Goal: Task Accomplishment & Management: Use online tool/utility

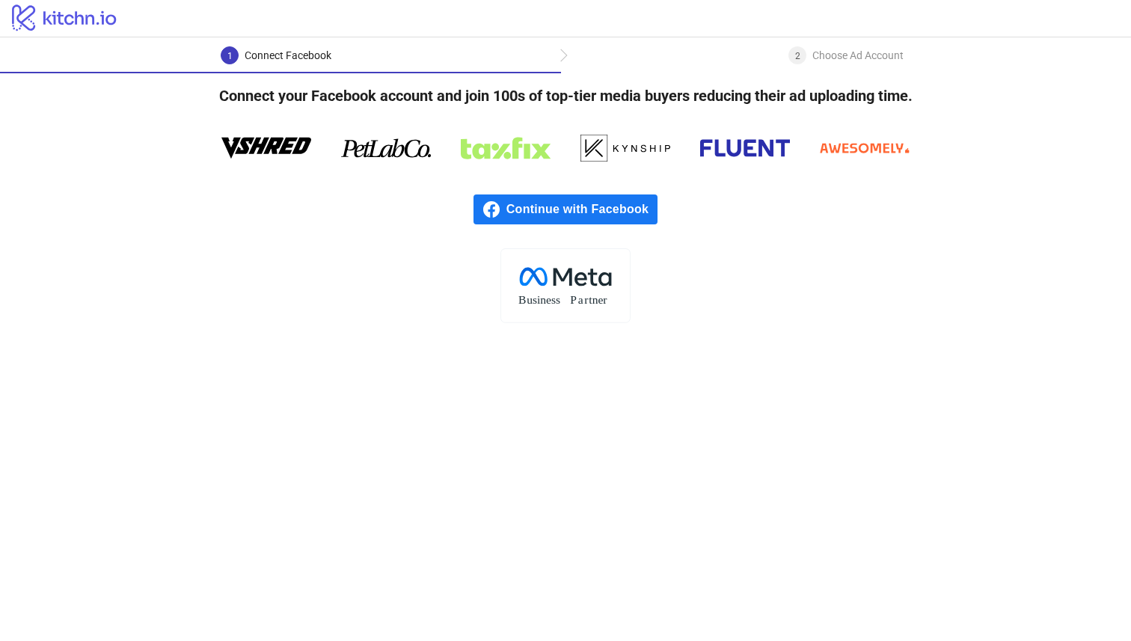
click at [639, 207] on span "Continue with Facebook" at bounding box center [581, 209] width 151 height 30
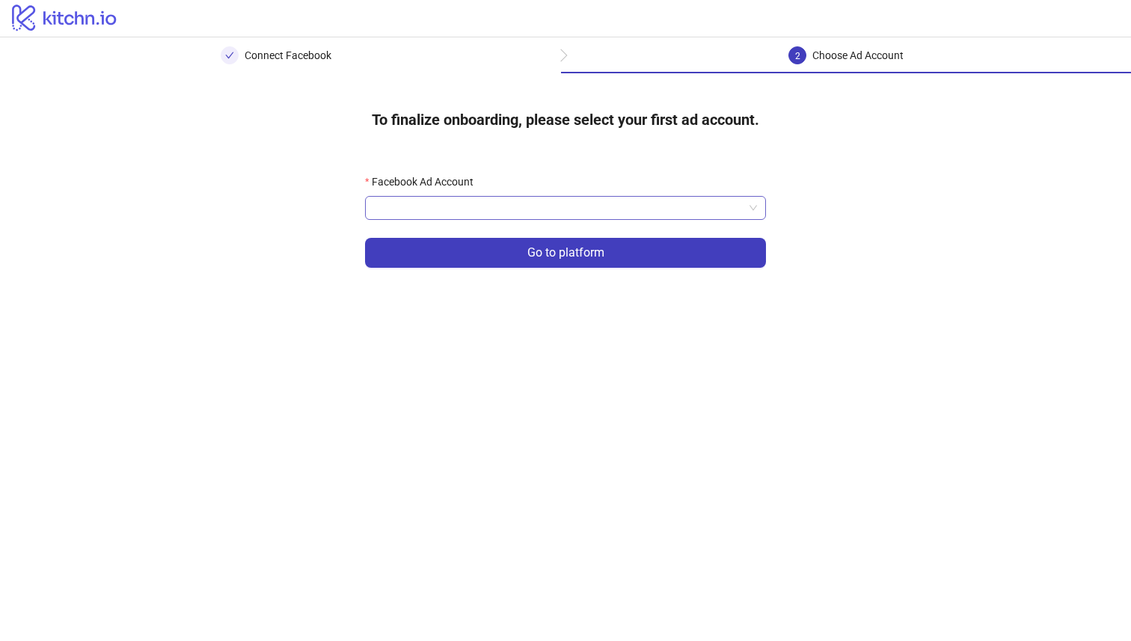
click at [612, 211] on input "Facebook Ad Account" at bounding box center [558, 208] width 369 height 22
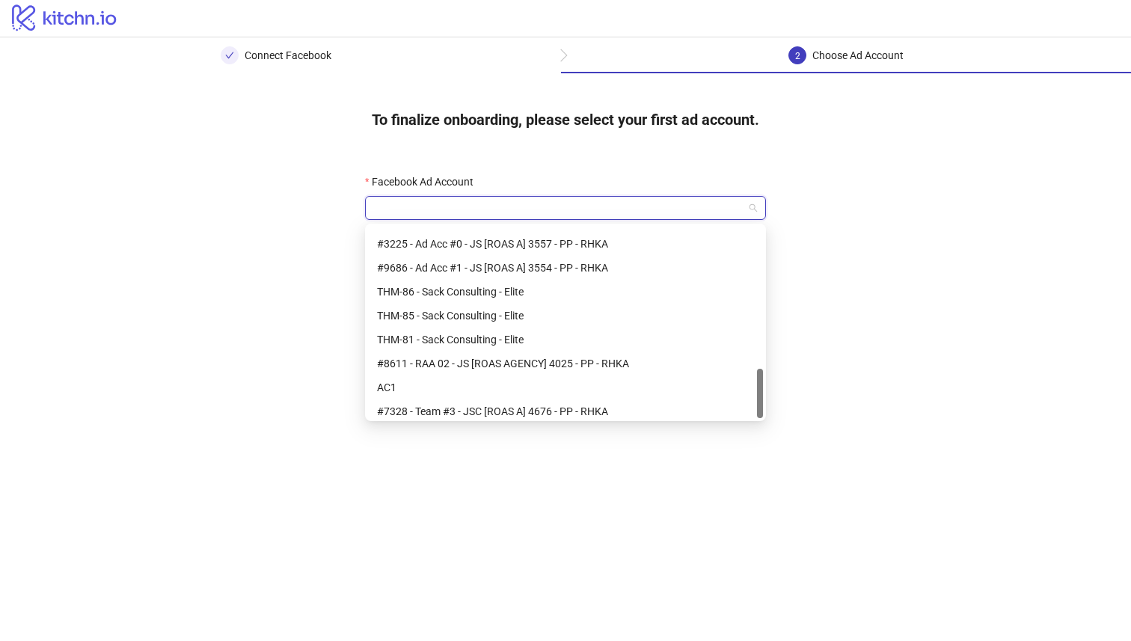
scroll to position [550, 0]
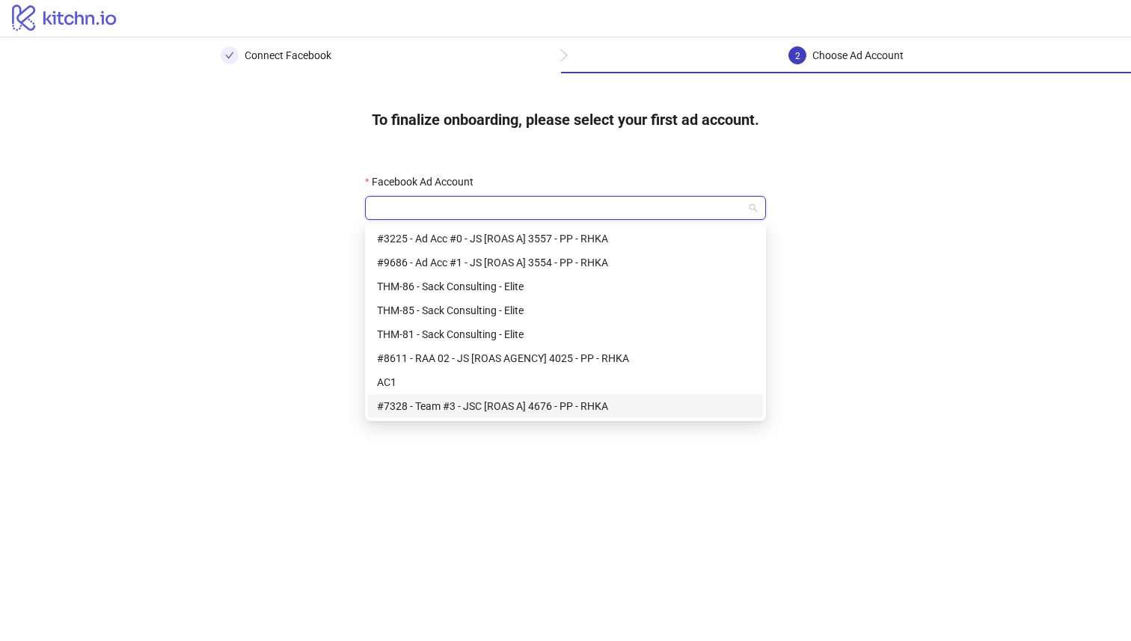
click at [586, 408] on div "#7328 - Team #3 - JSC [ROAS A] 4676 - PP - RHKA" at bounding box center [565, 406] width 377 height 16
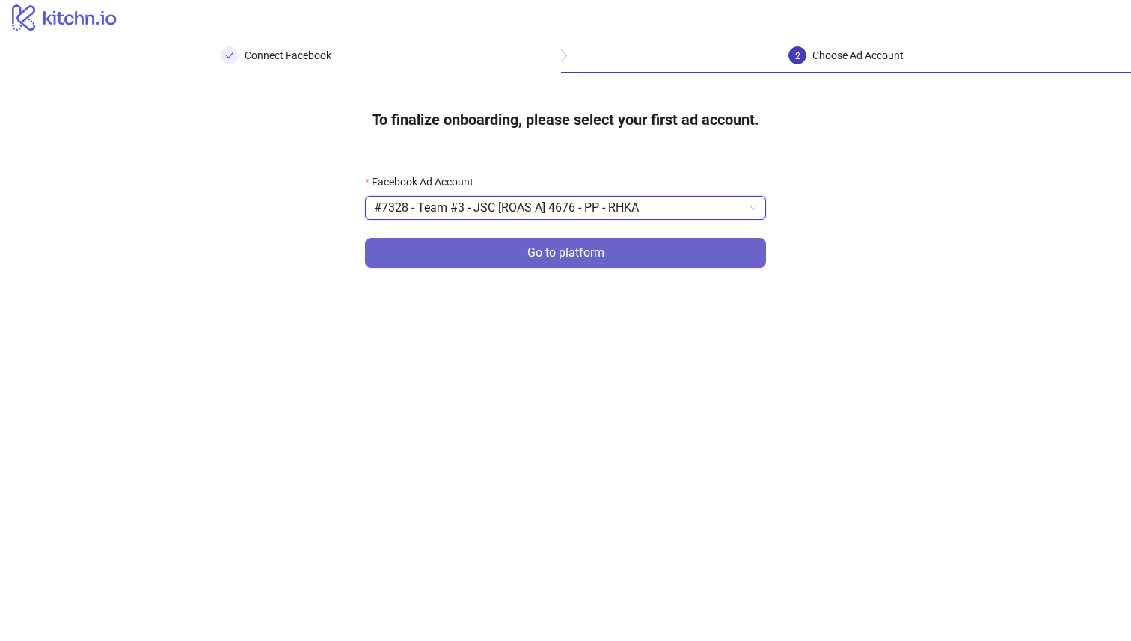
click at [602, 255] on span "Go to platform" at bounding box center [565, 252] width 77 height 13
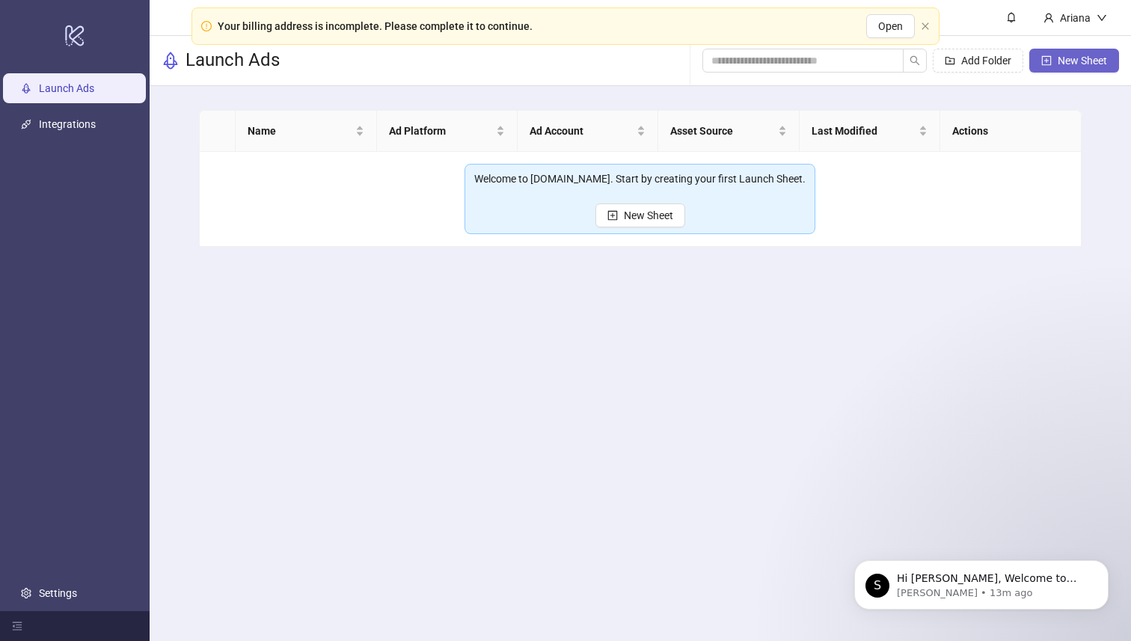
click at [1052, 62] on button "New Sheet" at bounding box center [1074, 61] width 90 height 24
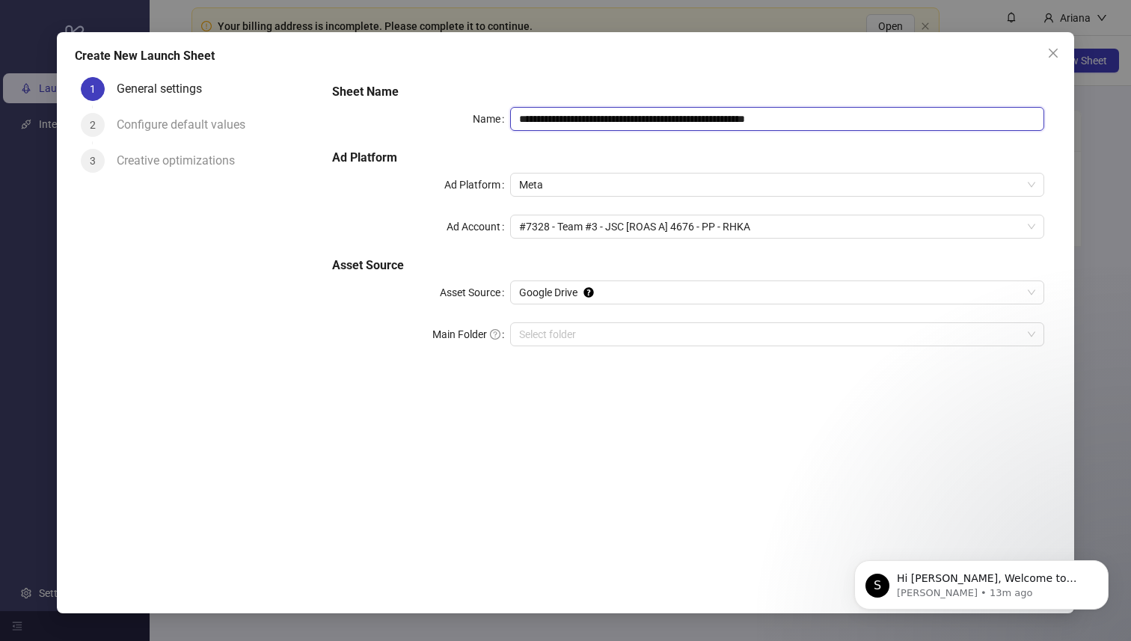
click at [830, 116] on input "**********" at bounding box center [777, 119] width 534 height 24
type input "**********"
click at [1106, 562] on icon "Dismiss notification" at bounding box center [1104, 564] width 8 height 8
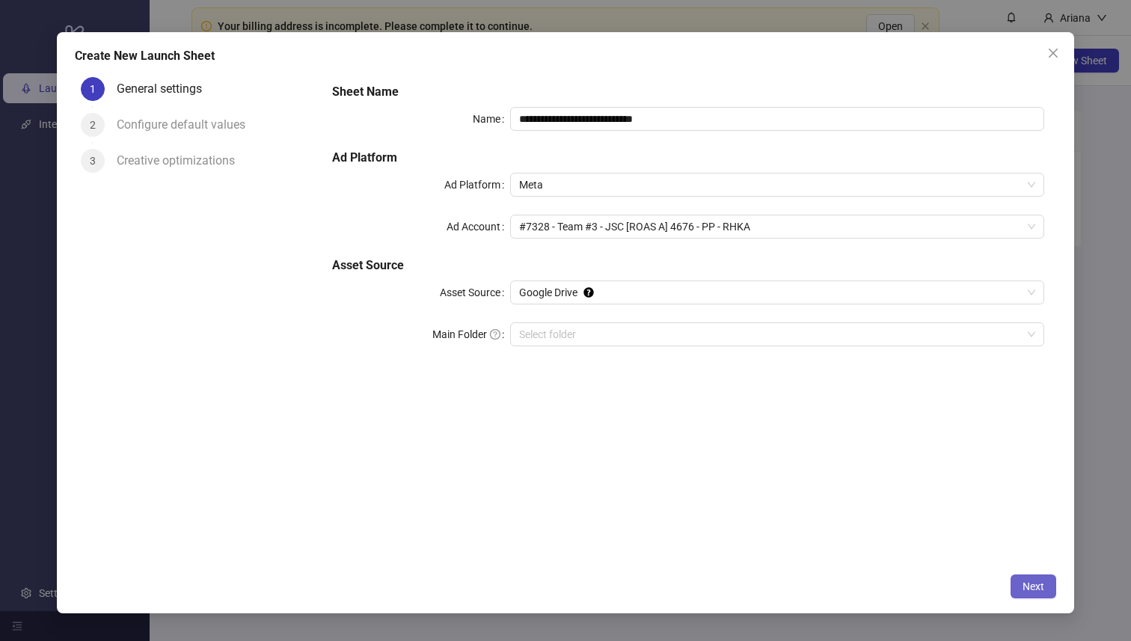
click at [1046, 594] on button "Next" at bounding box center [1033, 586] width 46 height 24
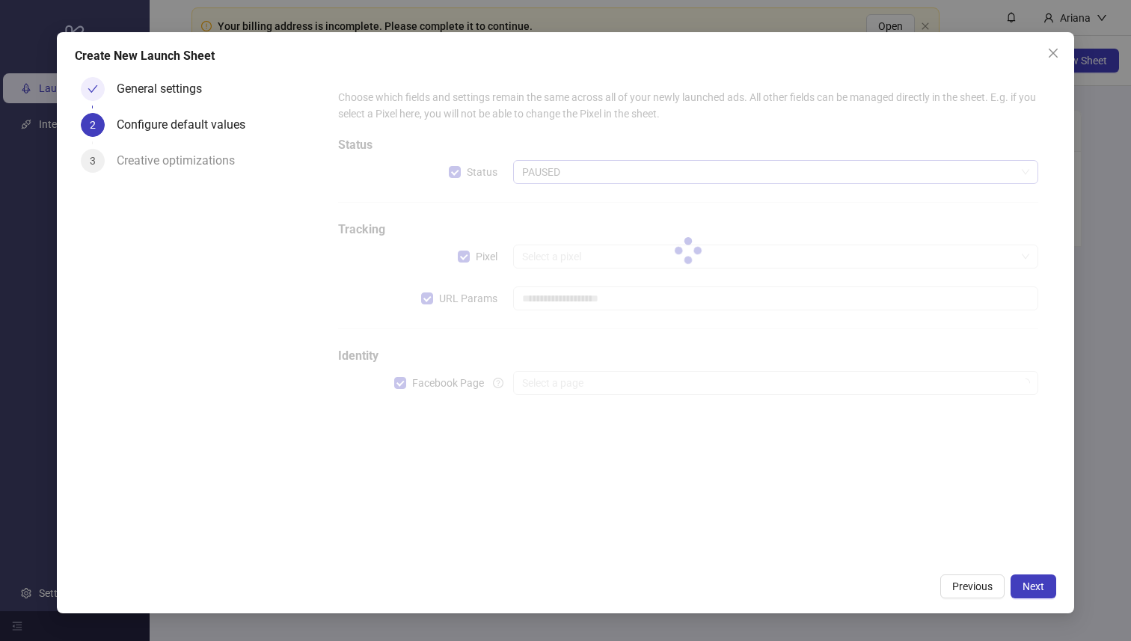
type input "**********"
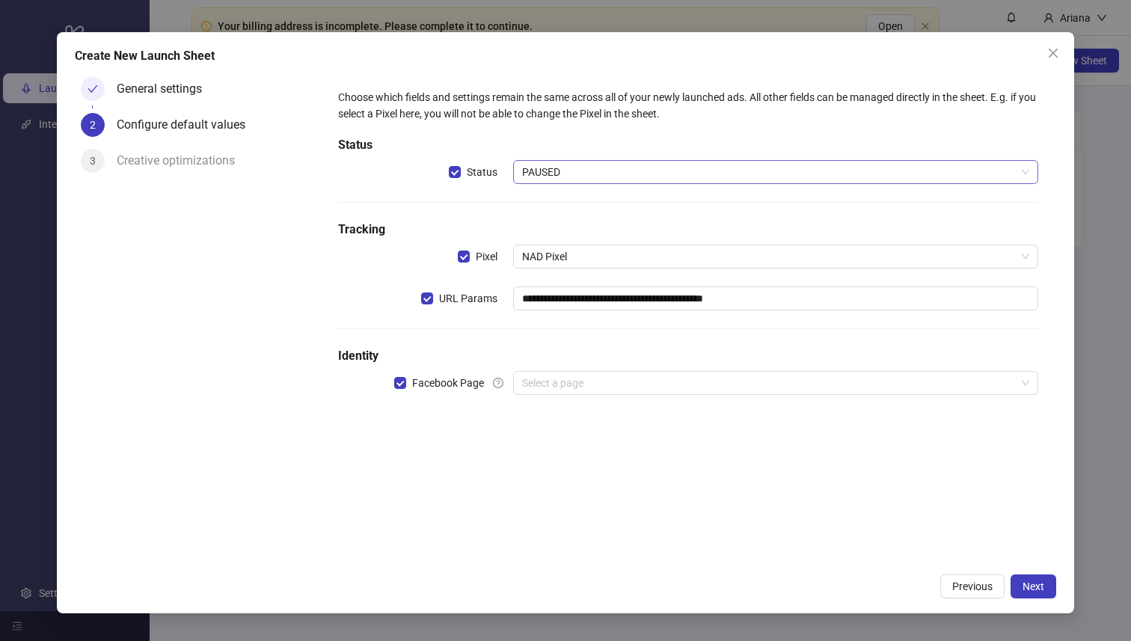
click at [830, 175] on span "PAUSED" at bounding box center [775, 172] width 507 height 22
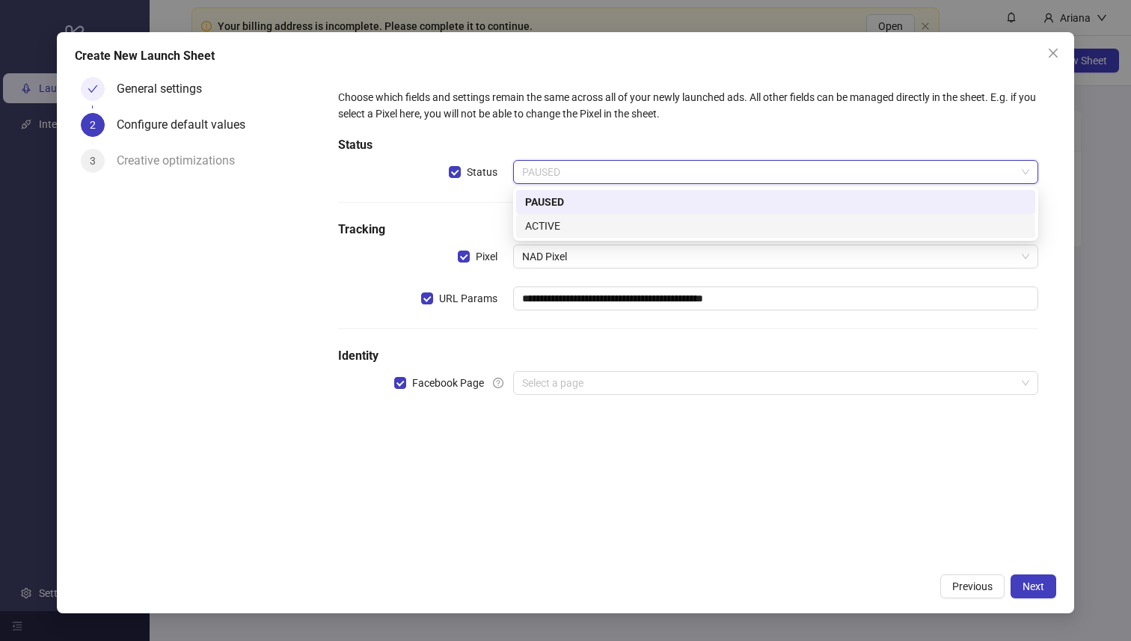
click at [771, 227] on div "ACTIVE" at bounding box center [775, 226] width 501 height 16
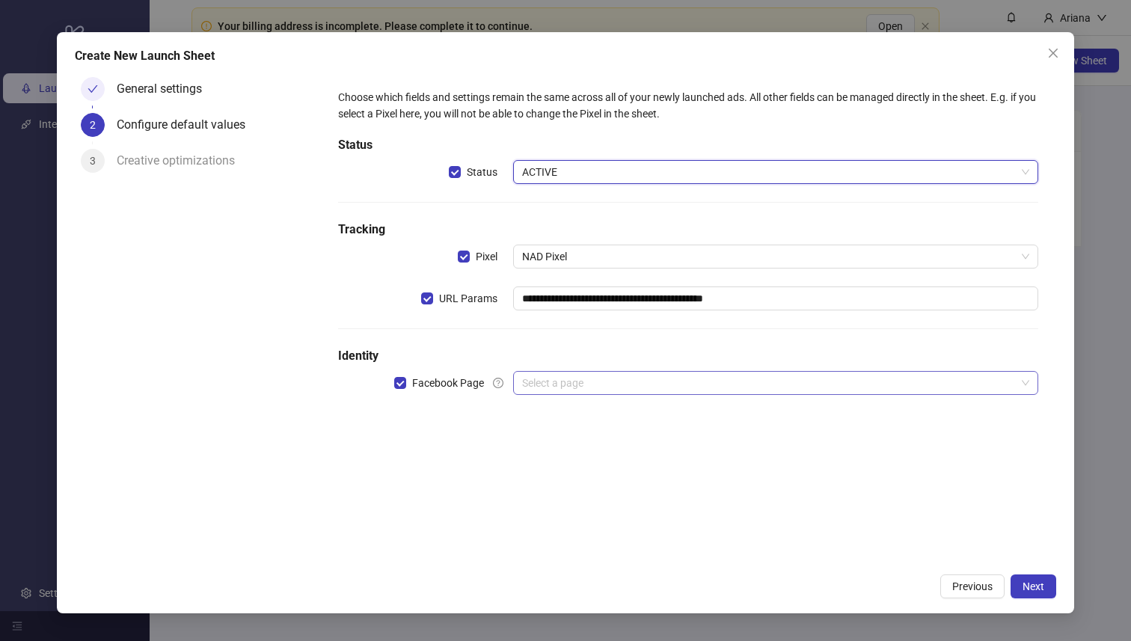
click at [656, 375] on input "search" at bounding box center [768, 383] width 493 height 22
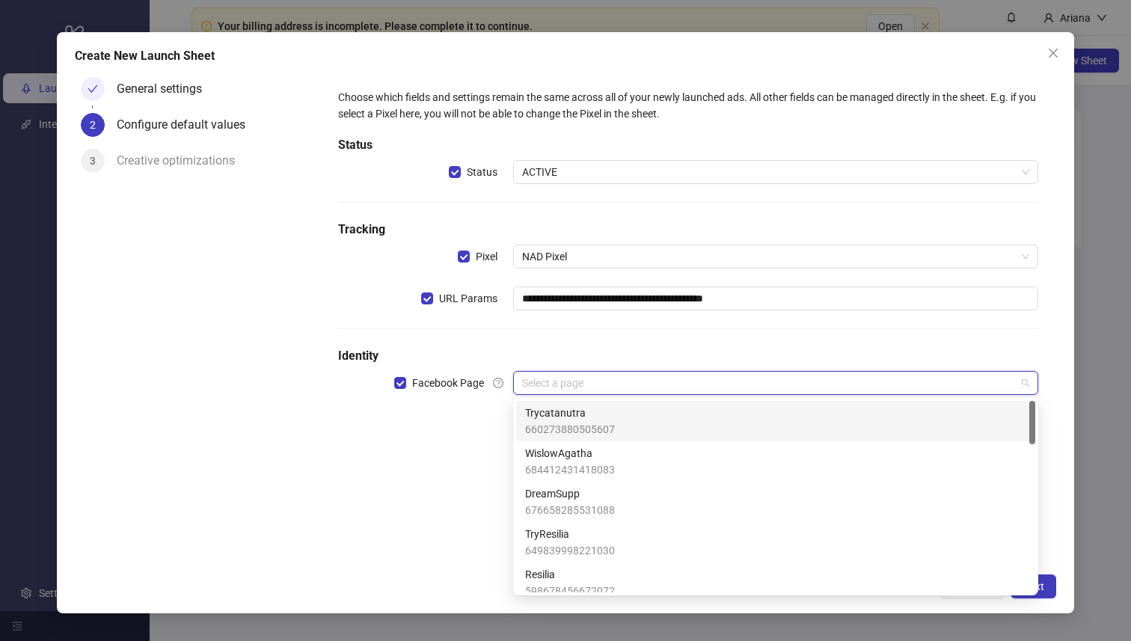
click at [588, 381] on input "search" at bounding box center [768, 383] width 493 height 22
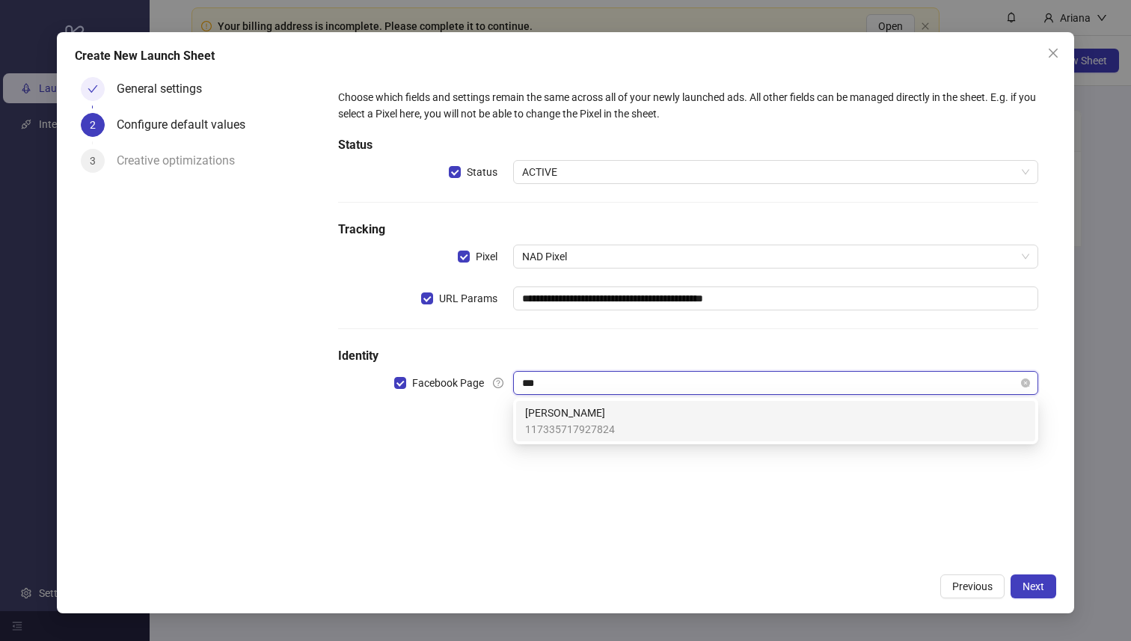
type input "****"
click at [593, 412] on span "[PERSON_NAME]" at bounding box center [570, 413] width 90 height 16
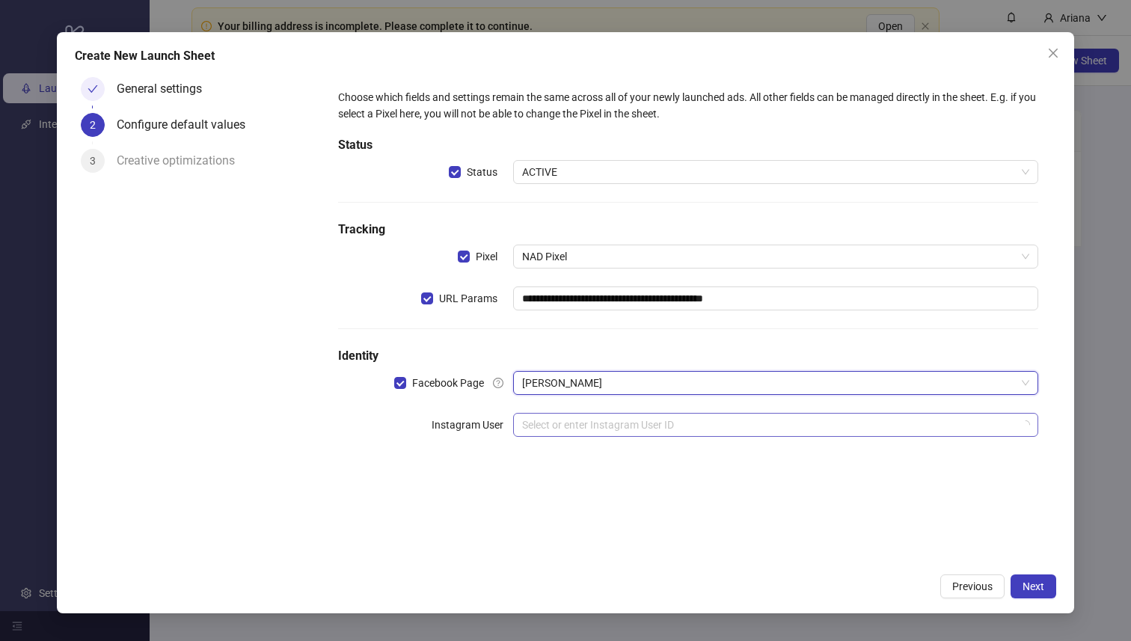
click at [884, 416] on input "search" at bounding box center [768, 424] width 493 height 22
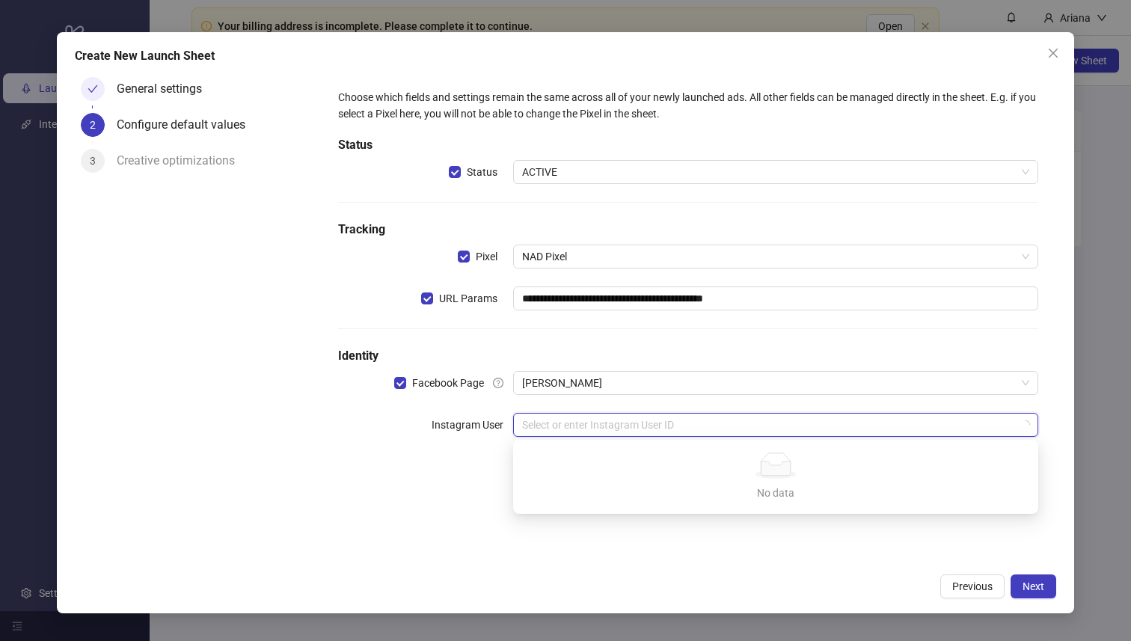
click at [811, 430] on input "search" at bounding box center [768, 424] width 493 height 22
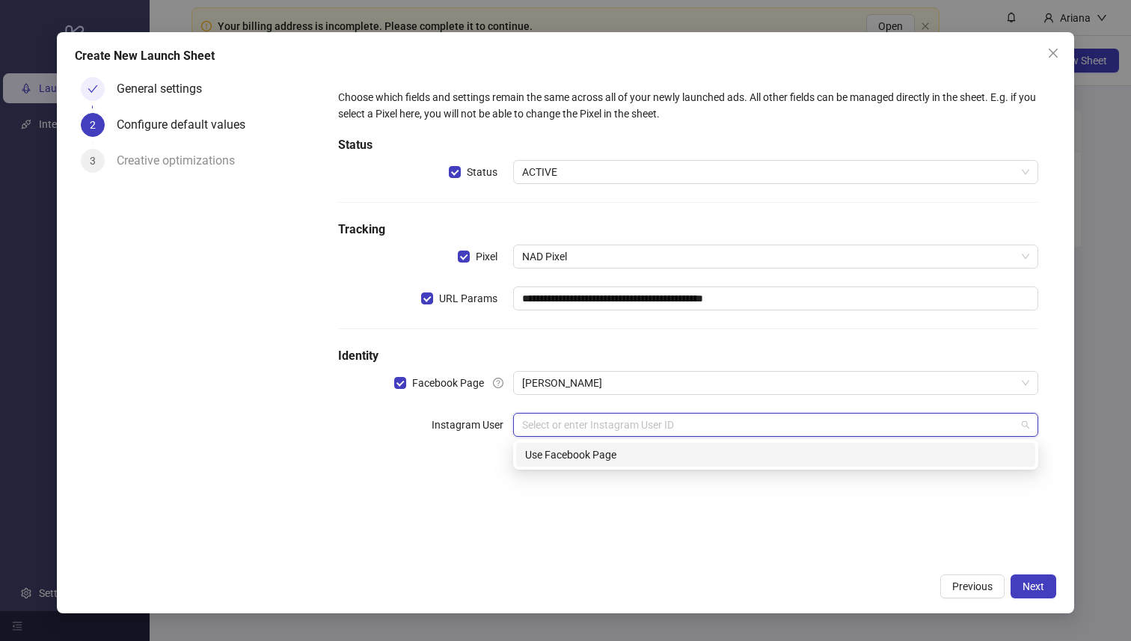
click at [810, 406] on div "**********" at bounding box center [688, 272] width 713 height 378
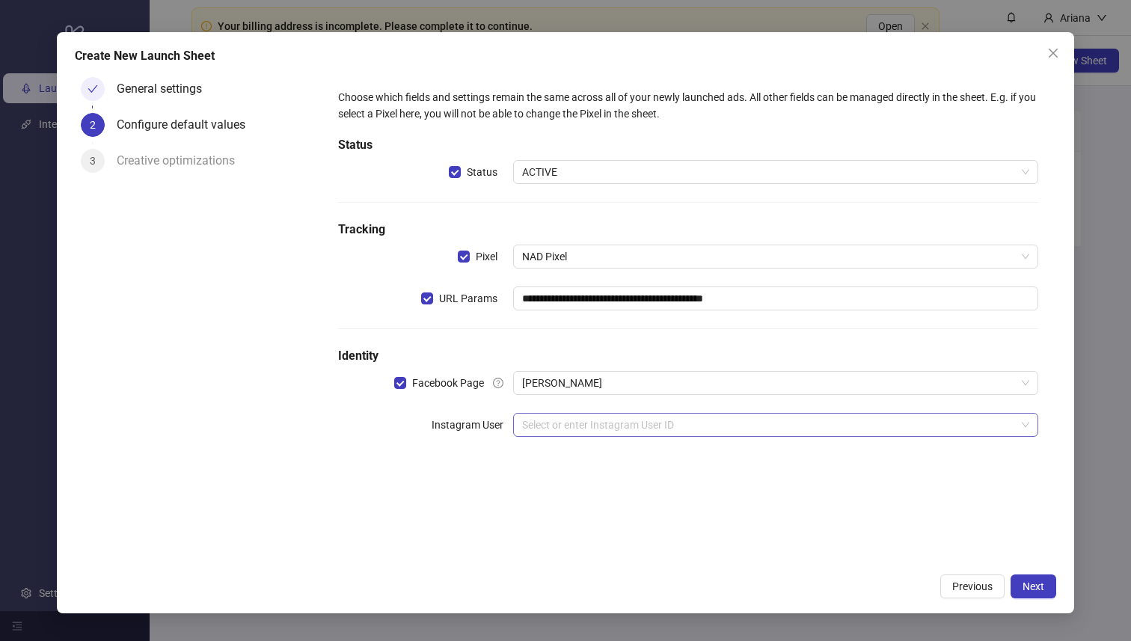
click at [796, 425] on input "search" at bounding box center [768, 424] width 493 height 22
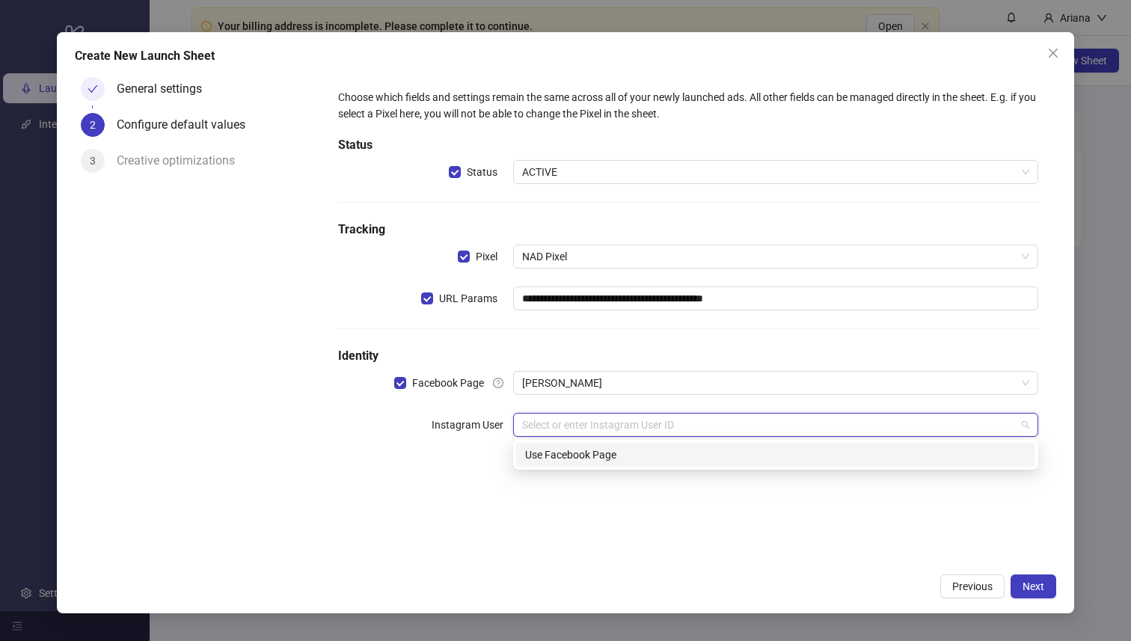
click at [766, 453] on div "Use Facebook Page" at bounding box center [775, 454] width 501 height 16
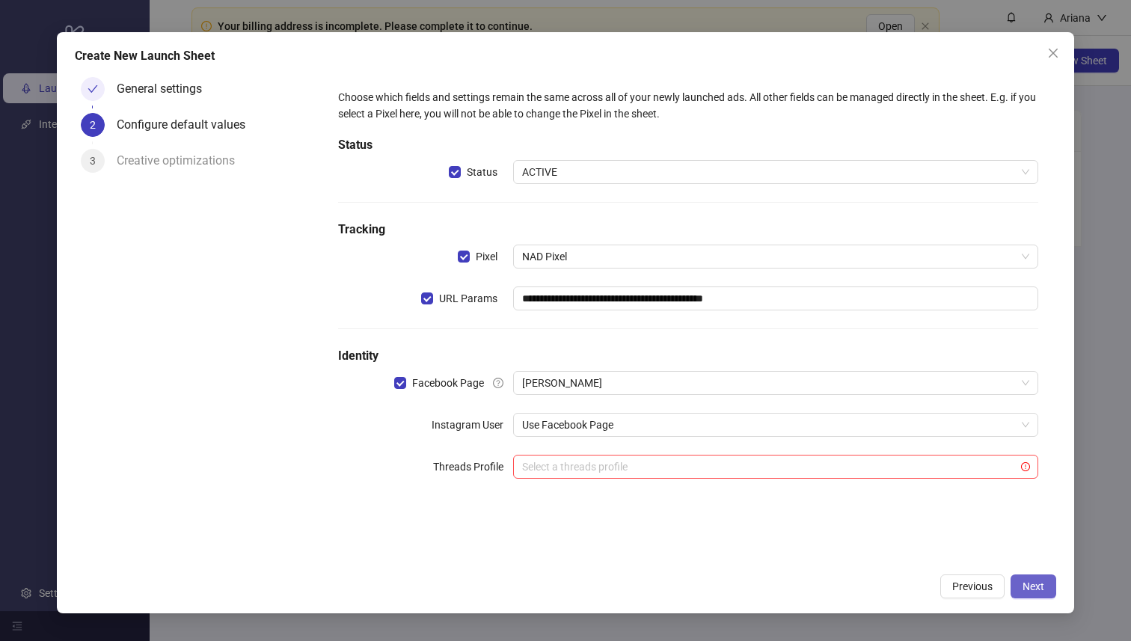
click at [1035, 584] on span "Next" at bounding box center [1033, 586] width 22 height 12
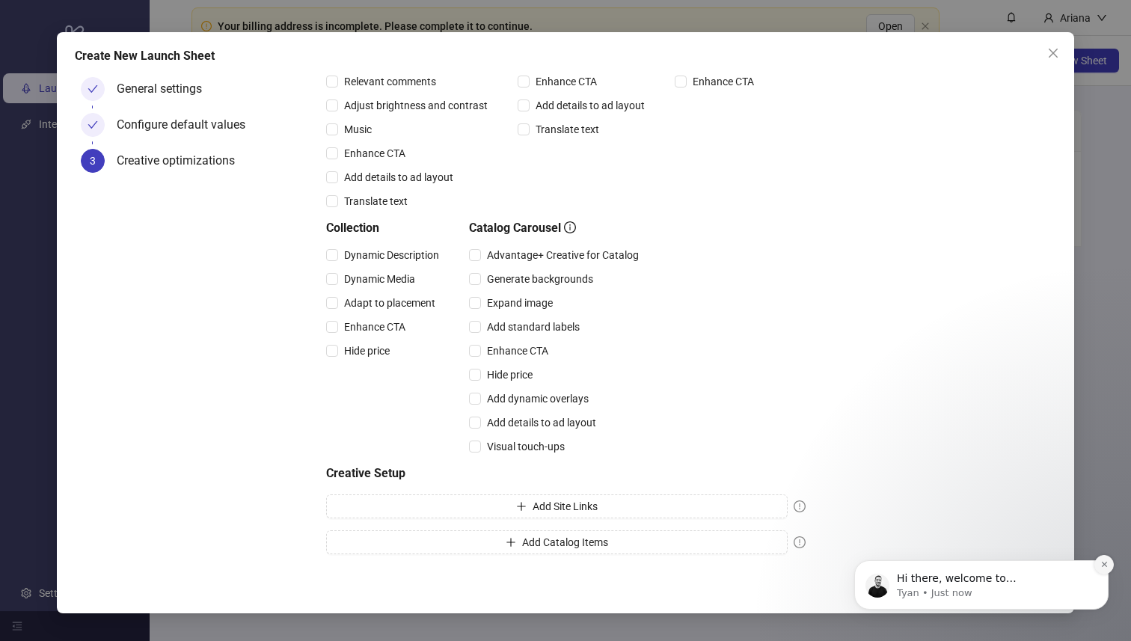
click at [1103, 564] on icon "Dismiss notification" at bounding box center [1103, 564] width 5 height 5
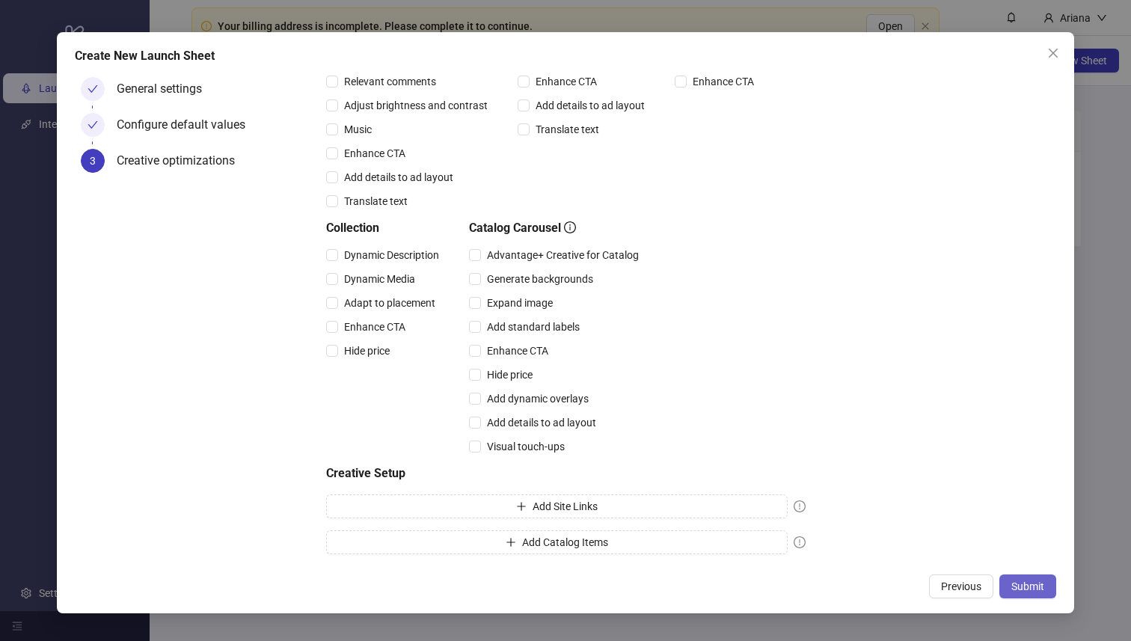
click at [1043, 576] on button "Submit" at bounding box center [1027, 586] width 57 height 24
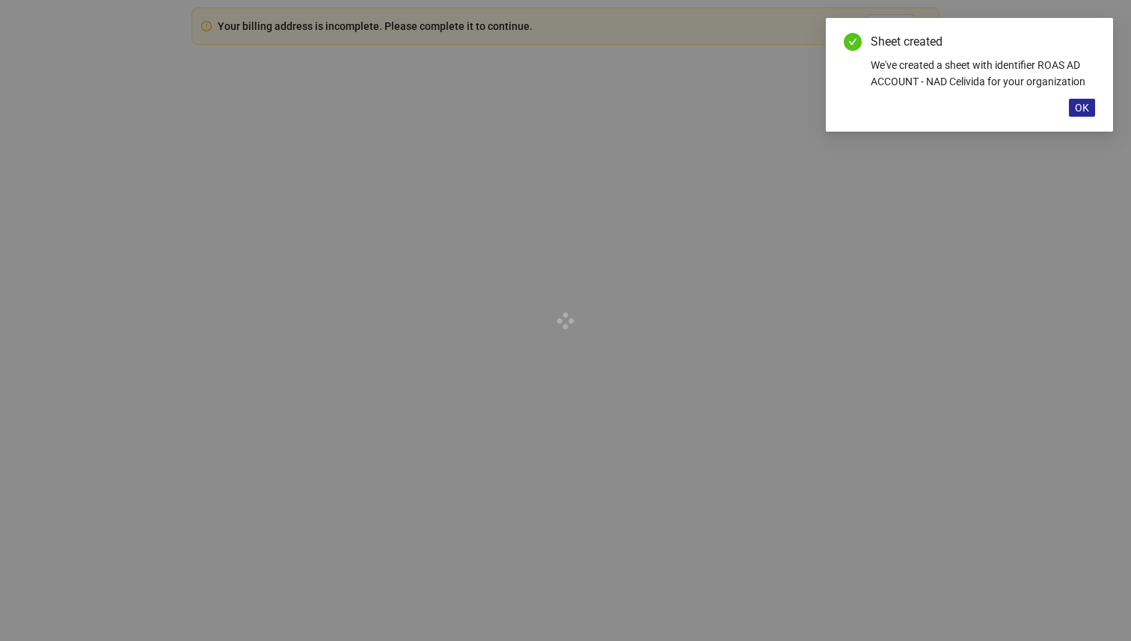
click at [1088, 110] on span "OK" at bounding box center [1081, 108] width 14 height 12
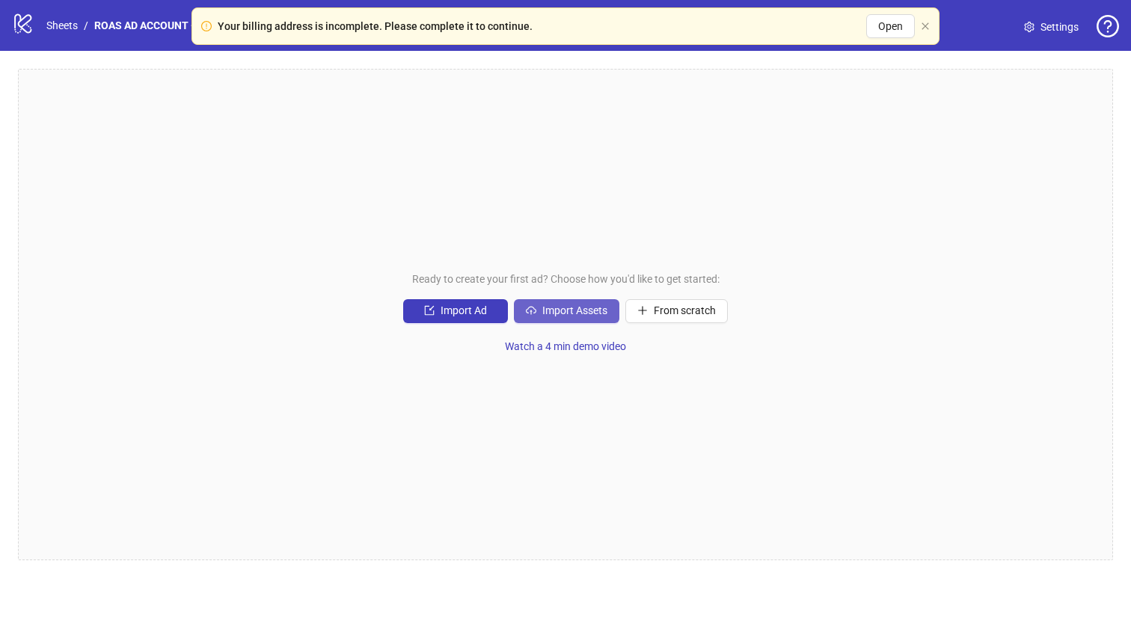
click at [582, 308] on span "Import Assets" at bounding box center [574, 310] width 65 height 12
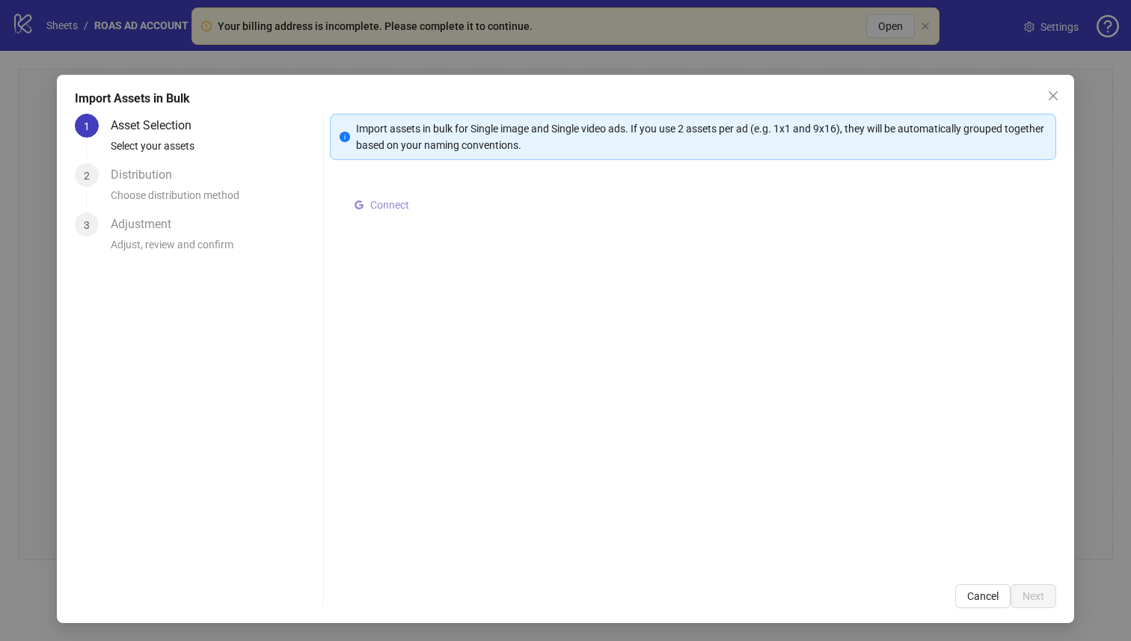
click at [402, 210] on span "Connect" at bounding box center [389, 205] width 39 height 12
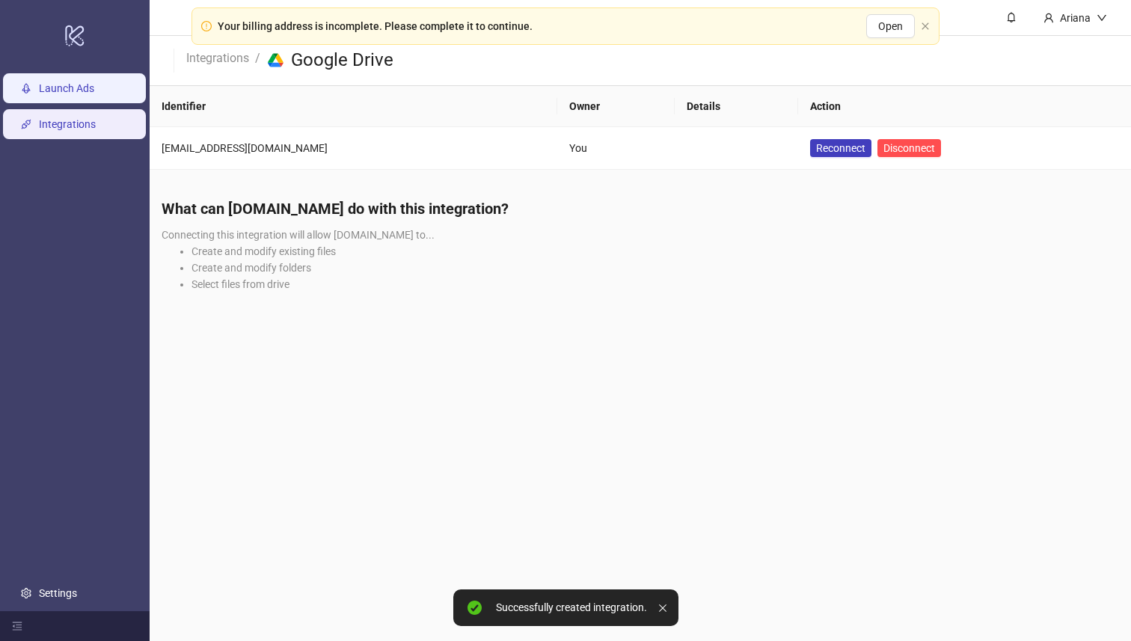
click at [87, 92] on link "Launch Ads" at bounding box center [66, 89] width 55 height 12
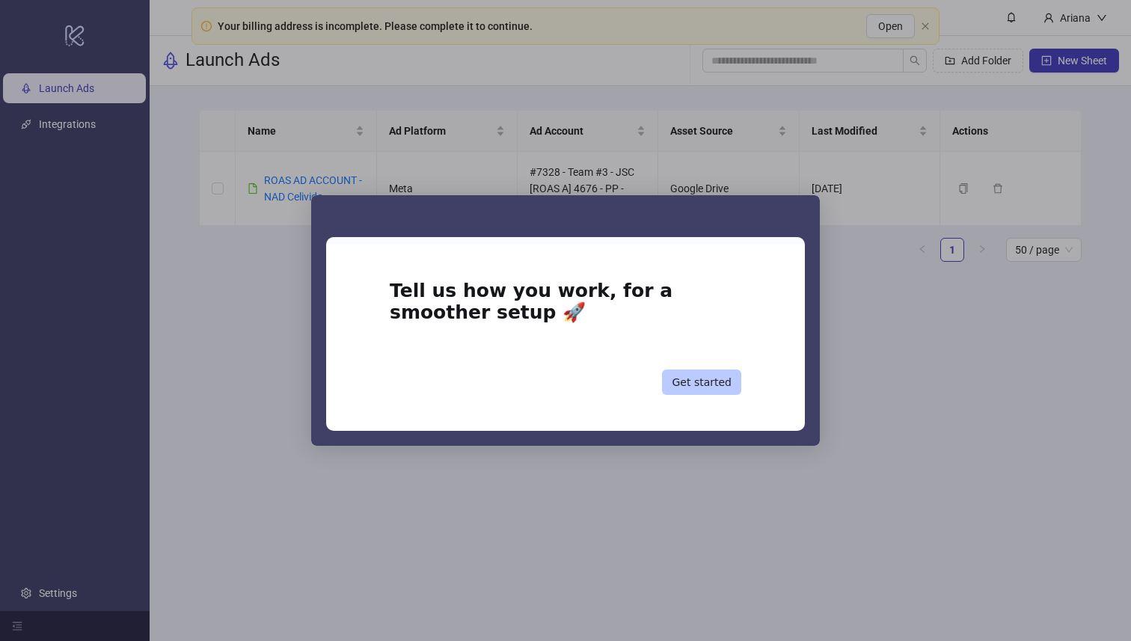
click at [705, 390] on button "Get started" at bounding box center [701, 381] width 79 height 25
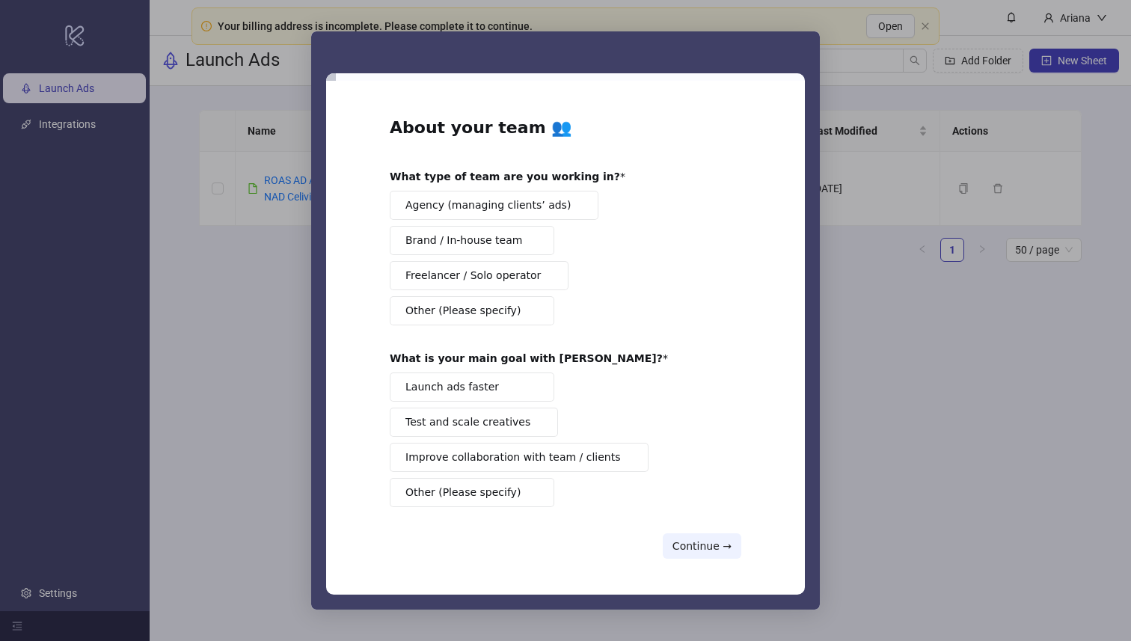
click at [547, 392] on button "Launch ads faster" at bounding box center [472, 386] width 164 height 29
click at [528, 283] on button "Freelancer / Solo operator" at bounding box center [479, 275] width 179 height 29
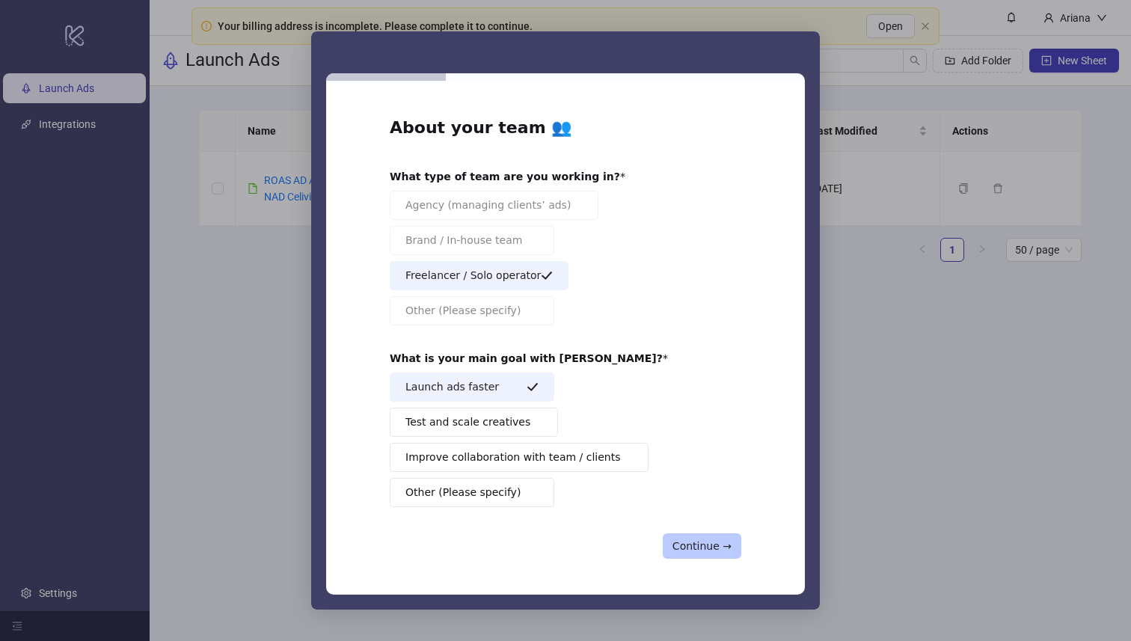
click at [695, 540] on button "Continue →" at bounding box center [701, 545] width 79 height 25
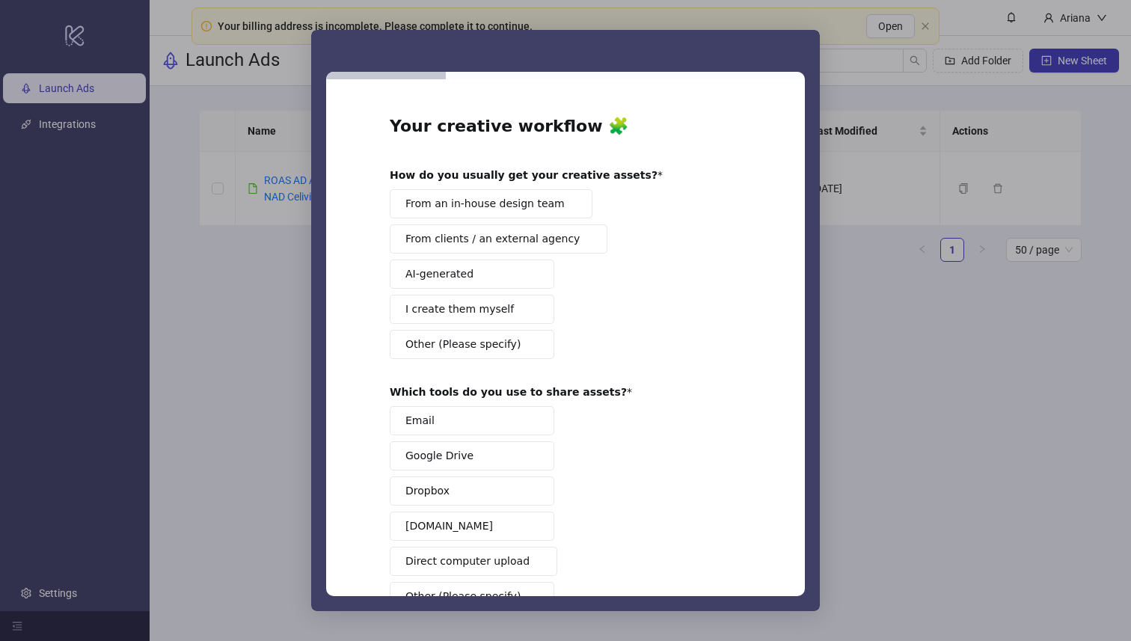
click at [536, 226] on button "From clients / an external agency" at bounding box center [499, 238] width 218 height 29
click at [532, 509] on div "Email Google Drive Dropbox Frame.io Direct computer upload Other (Please specif…" at bounding box center [565, 508] width 351 height 205
click at [524, 427] on button "Email" at bounding box center [472, 420] width 164 height 29
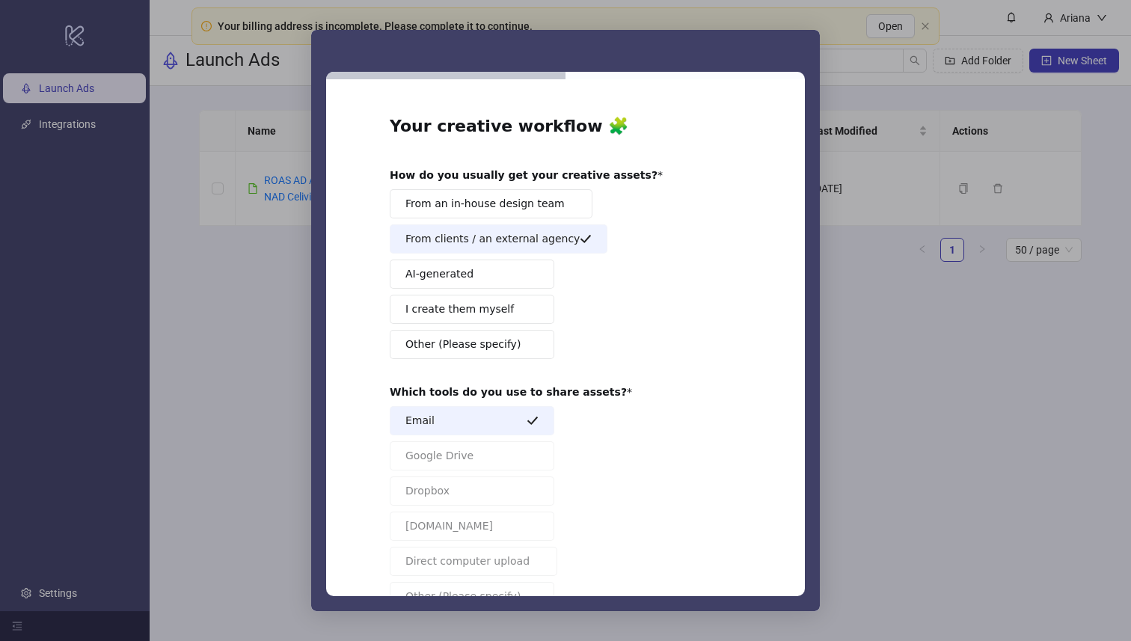
scroll to position [102, 0]
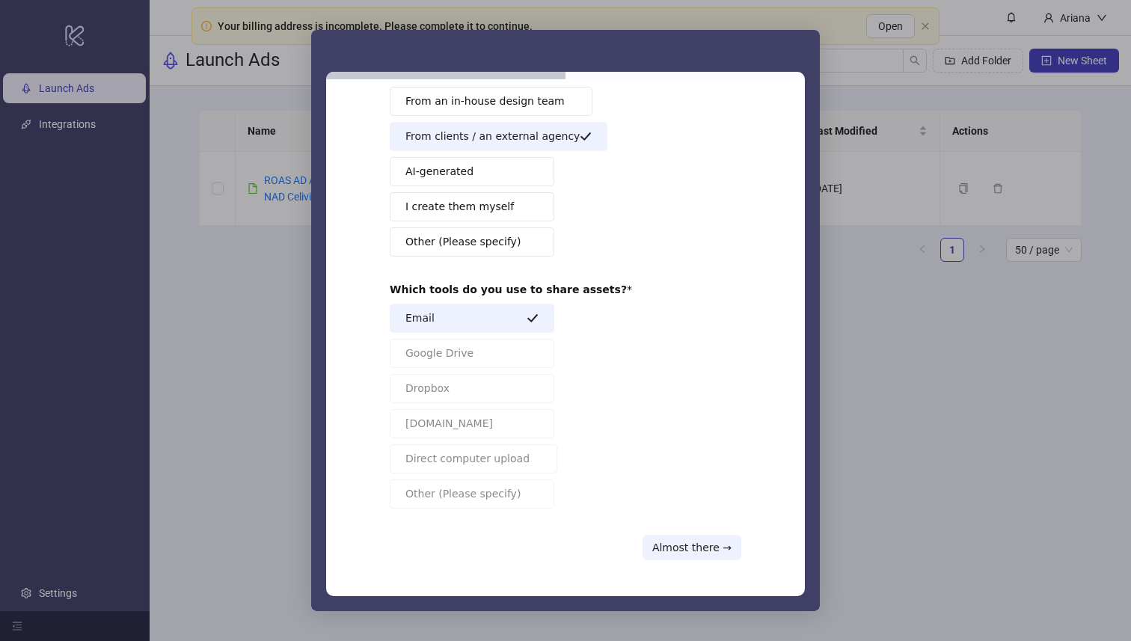
click at [506, 332] on button "Email" at bounding box center [472, 318] width 164 height 29
click at [506, 339] on button "Google Drive" at bounding box center [472, 353] width 164 height 29
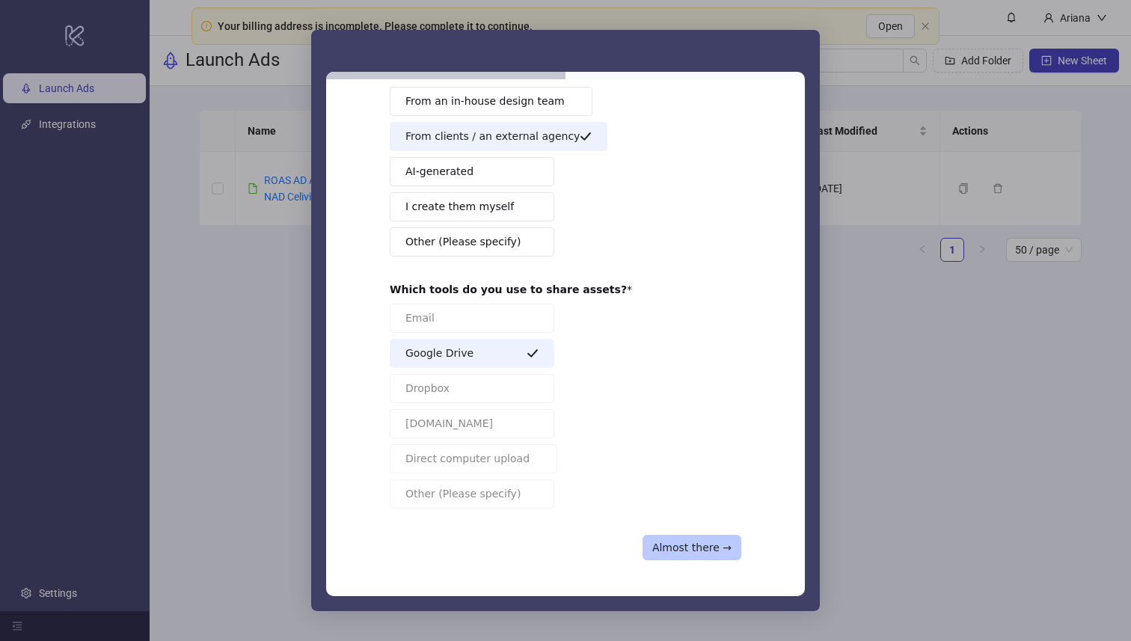
click at [664, 554] on button "Almost there →" at bounding box center [691, 547] width 99 height 25
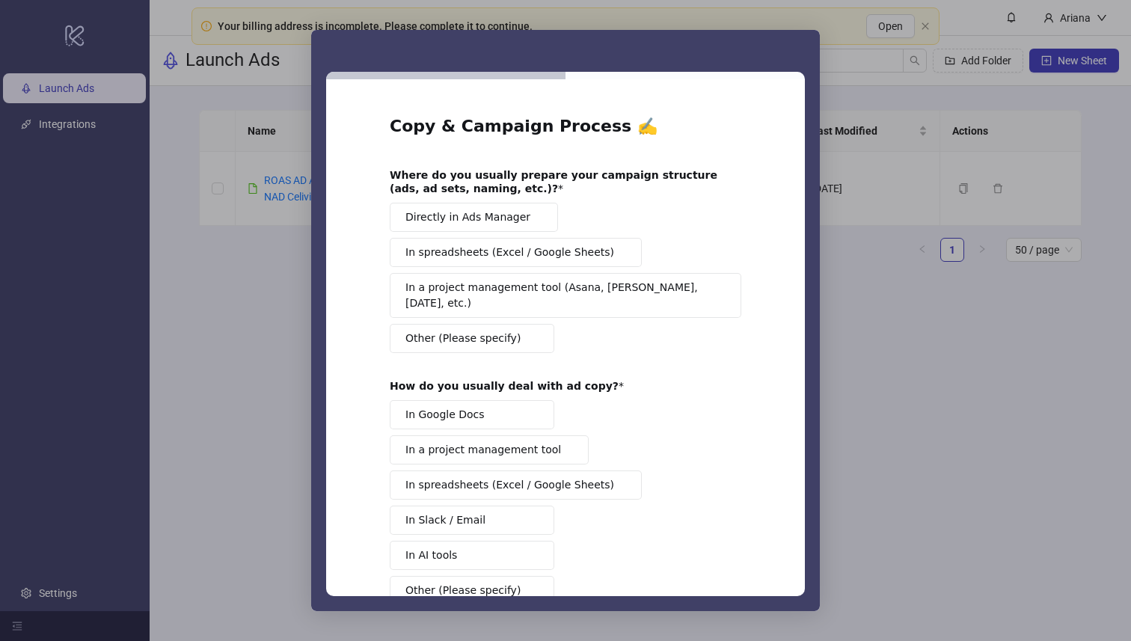
click at [521, 212] on button "Directly in Ads Manager" at bounding box center [474, 217] width 168 height 29
click at [509, 400] on button "In Google Docs" at bounding box center [472, 414] width 164 height 29
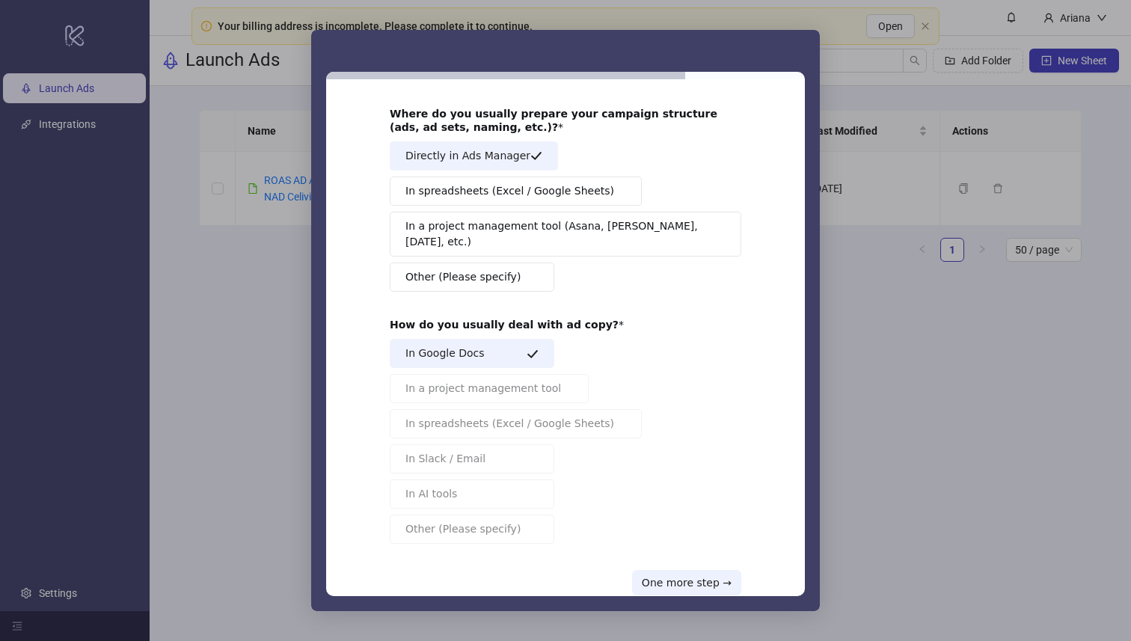
scroll to position [81, 0]
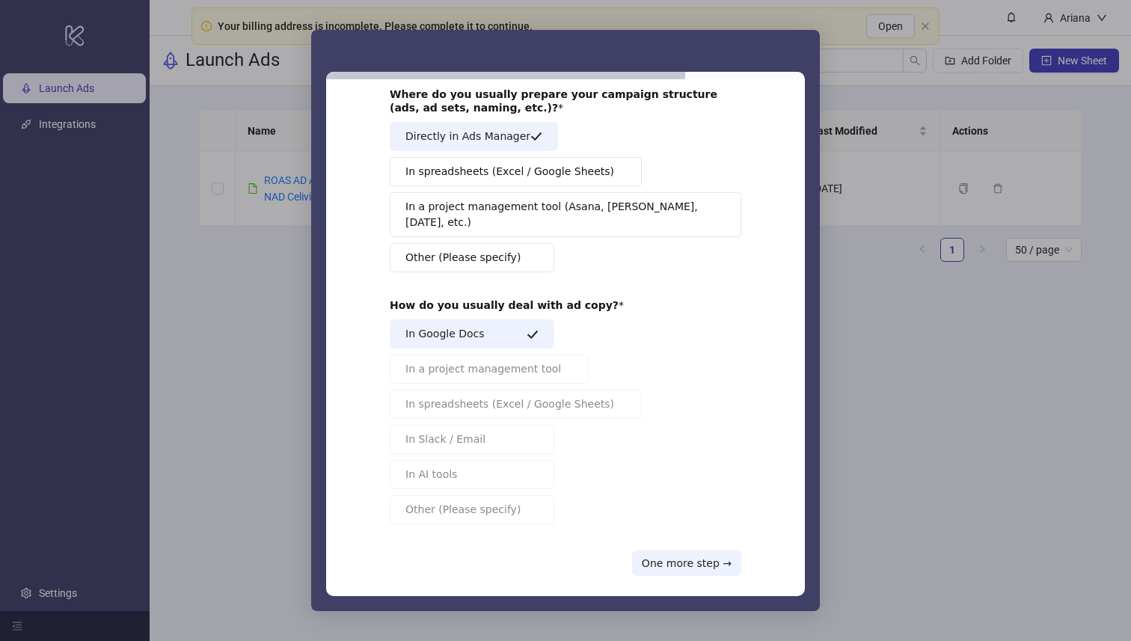
click at [516, 321] on button "In Google Docs" at bounding box center [472, 333] width 164 height 29
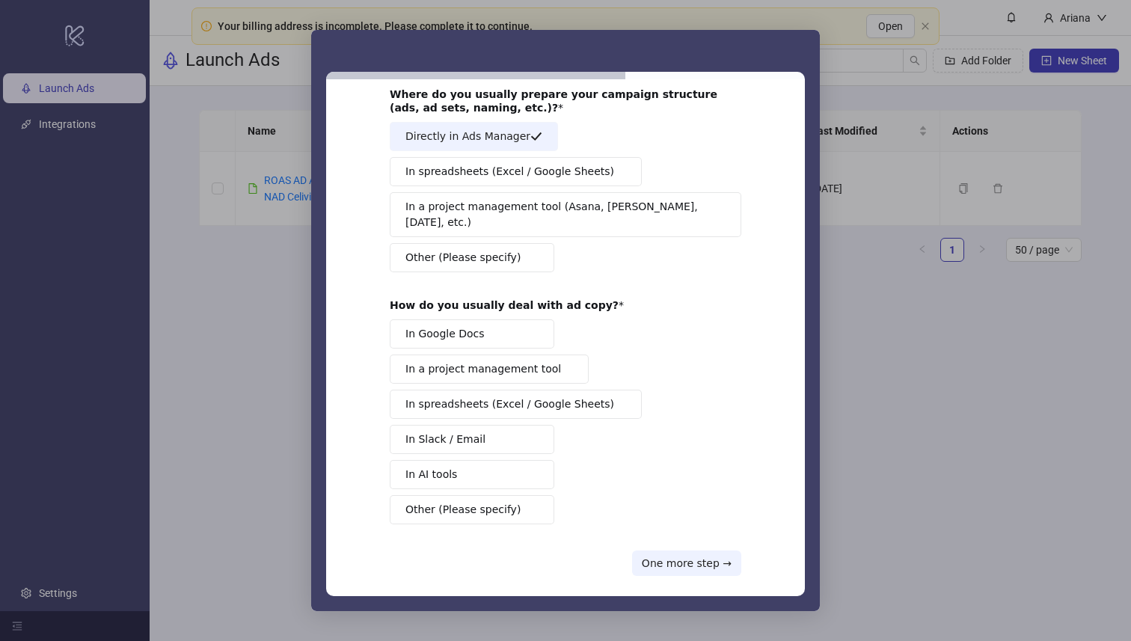
click at [516, 361] on span "In a project management tool" at bounding box center [483, 369] width 156 height 16
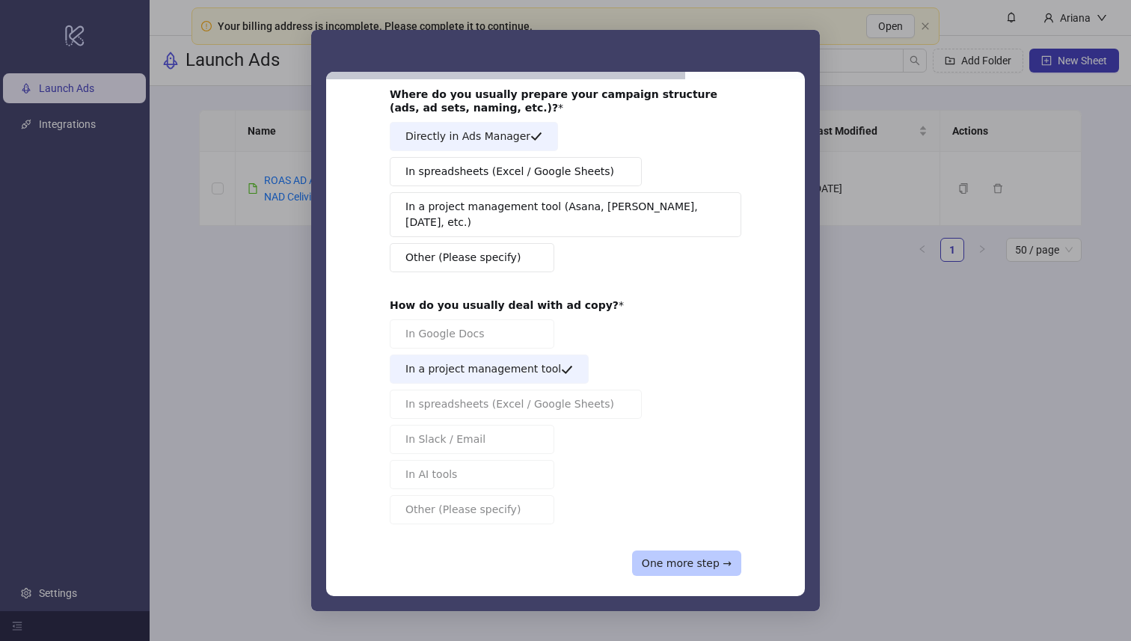
click at [667, 550] on button "One more step →" at bounding box center [686, 562] width 109 height 25
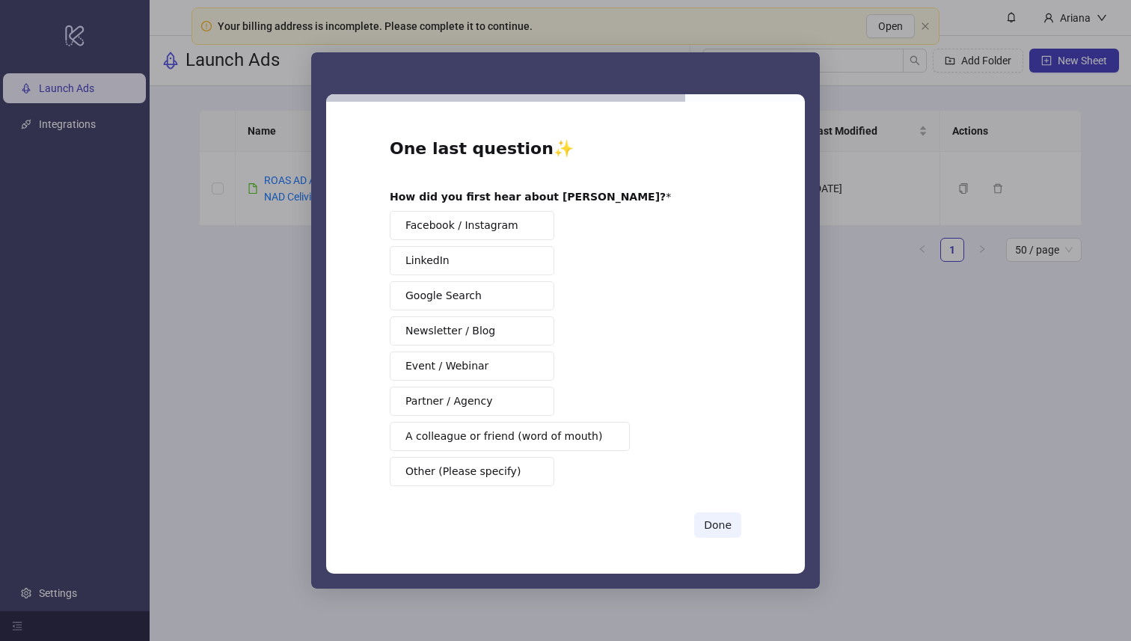
scroll to position [0, 0]
click at [515, 225] on button "Facebook / Instagram" at bounding box center [472, 225] width 164 height 29
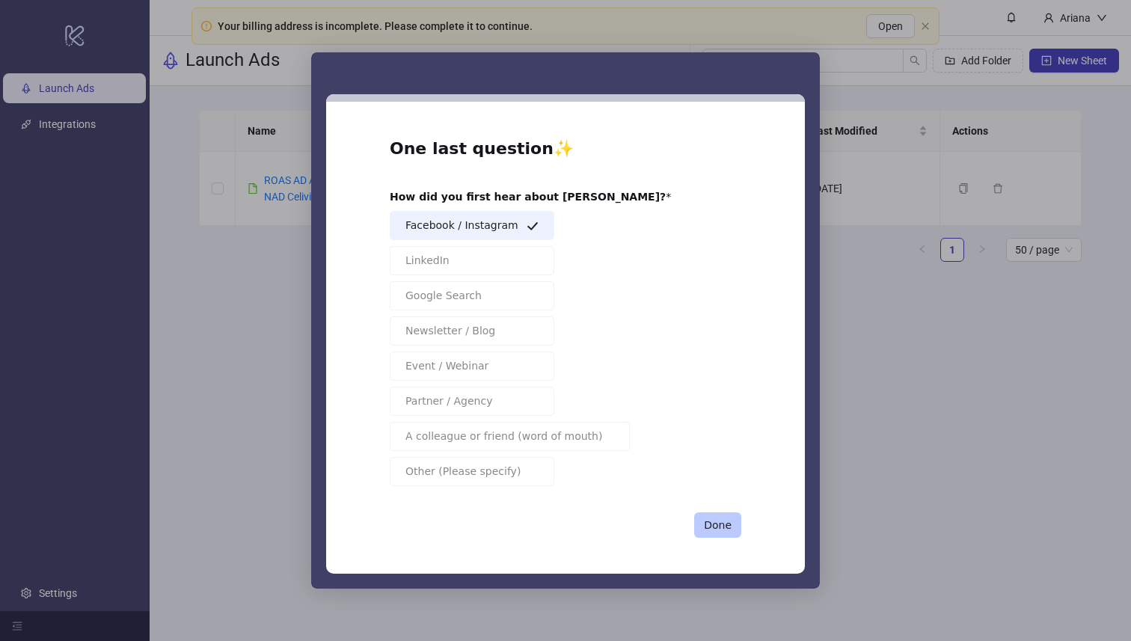
click at [710, 524] on button "Done" at bounding box center [717, 524] width 47 height 25
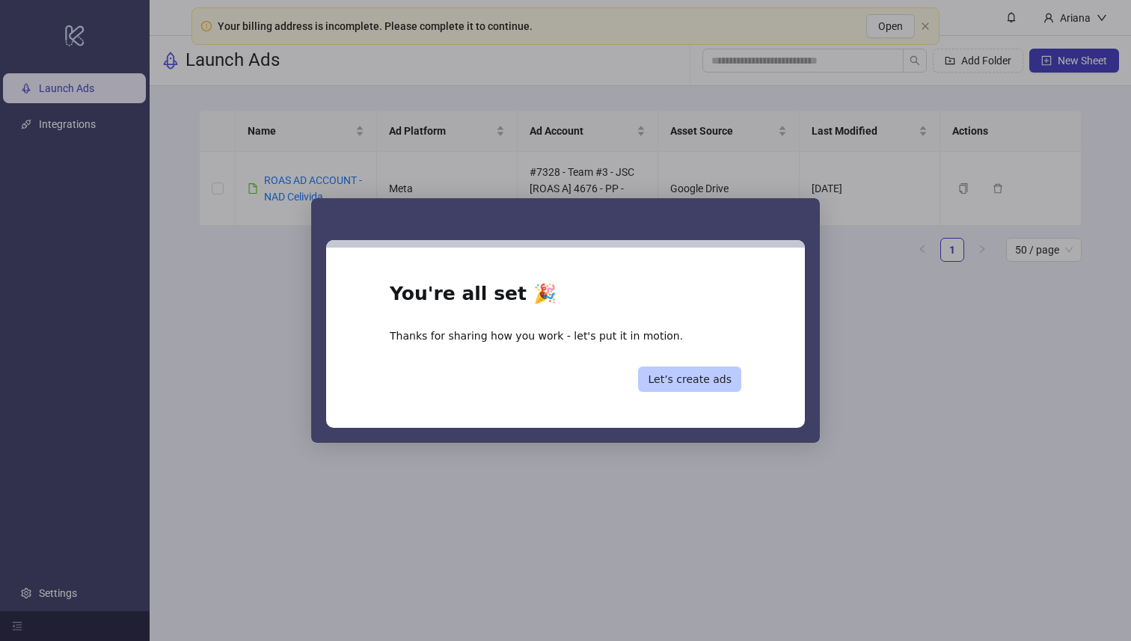
click at [701, 384] on button "Let’s create ads" at bounding box center [689, 378] width 103 height 25
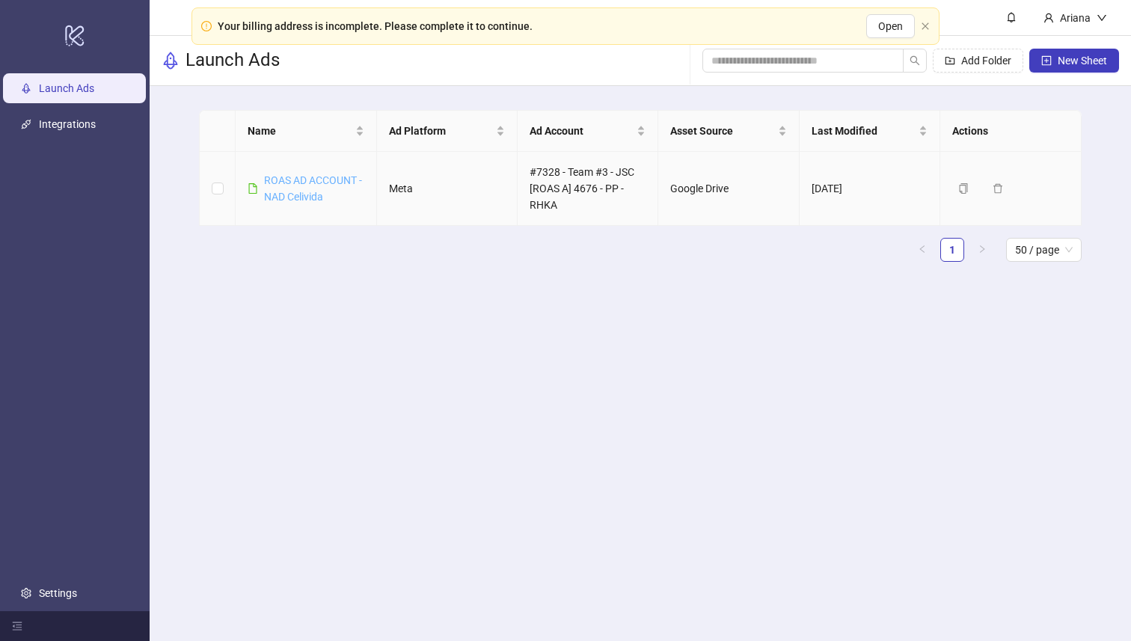
click at [313, 178] on link "ROAS AD ACCOUNT - NAD Celivida" at bounding box center [313, 188] width 98 height 28
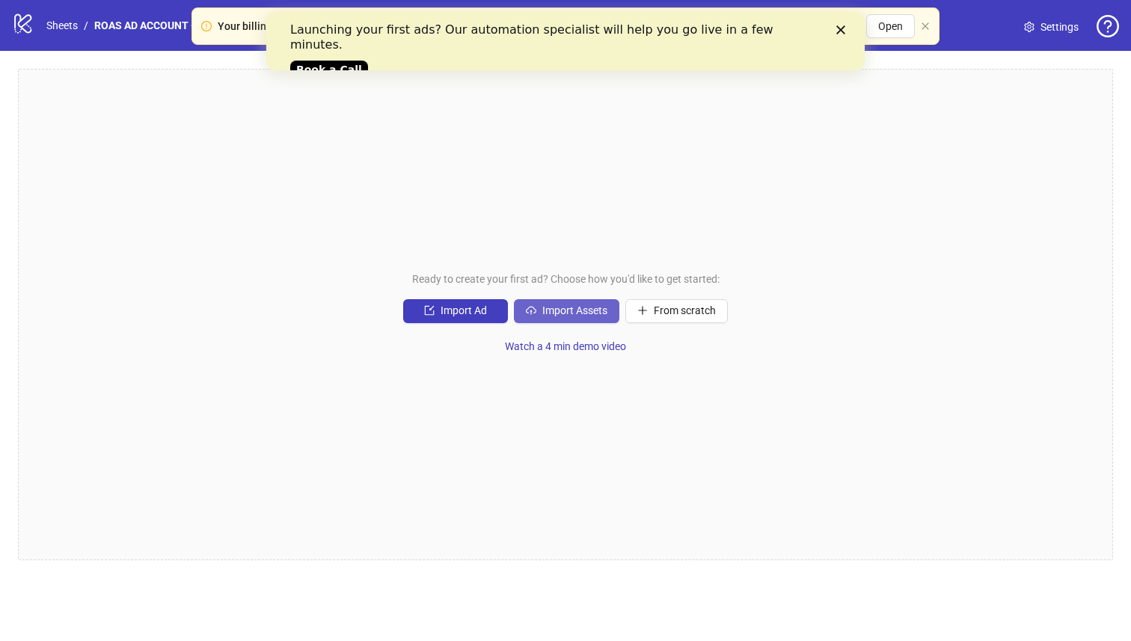
click at [554, 310] on span "Import Assets" at bounding box center [574, 310] width 65 height 12
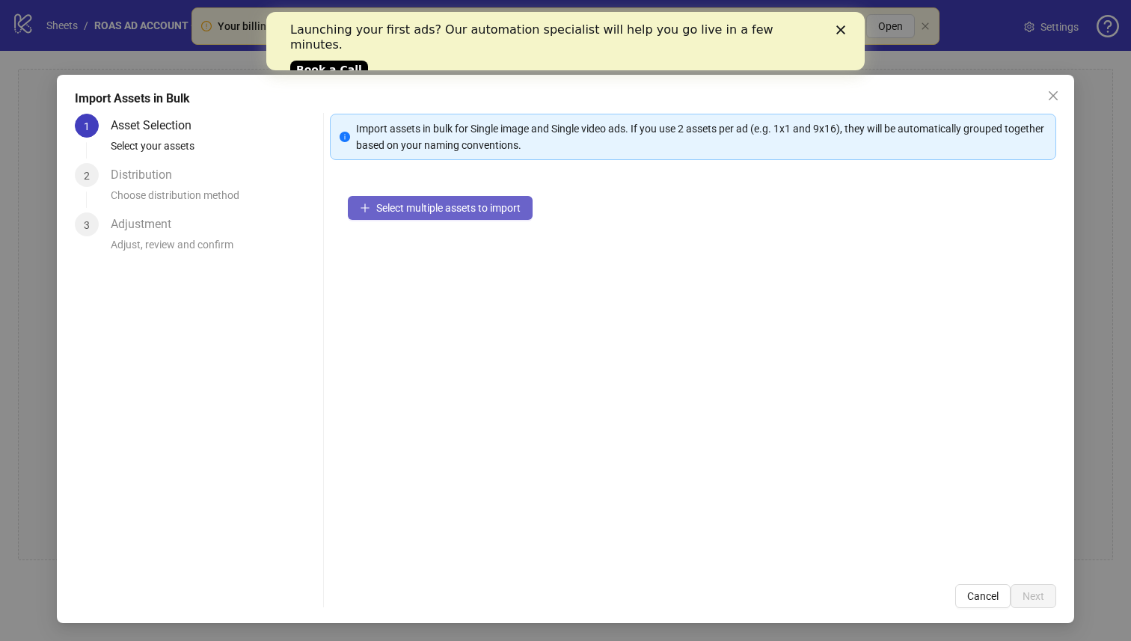
click at [502, 211] on span "Select multiple assets to import" at bounding box center [448, 208] width 144 height 12
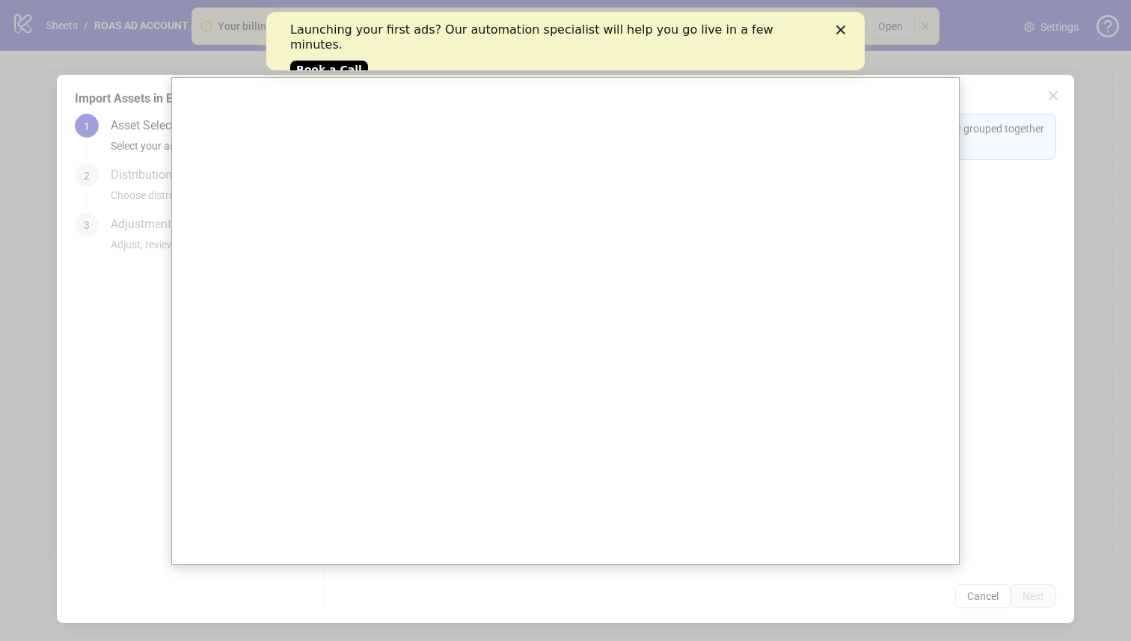
click at [845, 22] on div "Launching your first ads? Our automation specialist will help you go live in a …" at bounding box center [565, 48] width 598 height 61
click at [843, 25] on icon "Close" at bounding box center [840, 29] width 9 height 9
